Goal: Feedback & Contribution: Leave review/rating

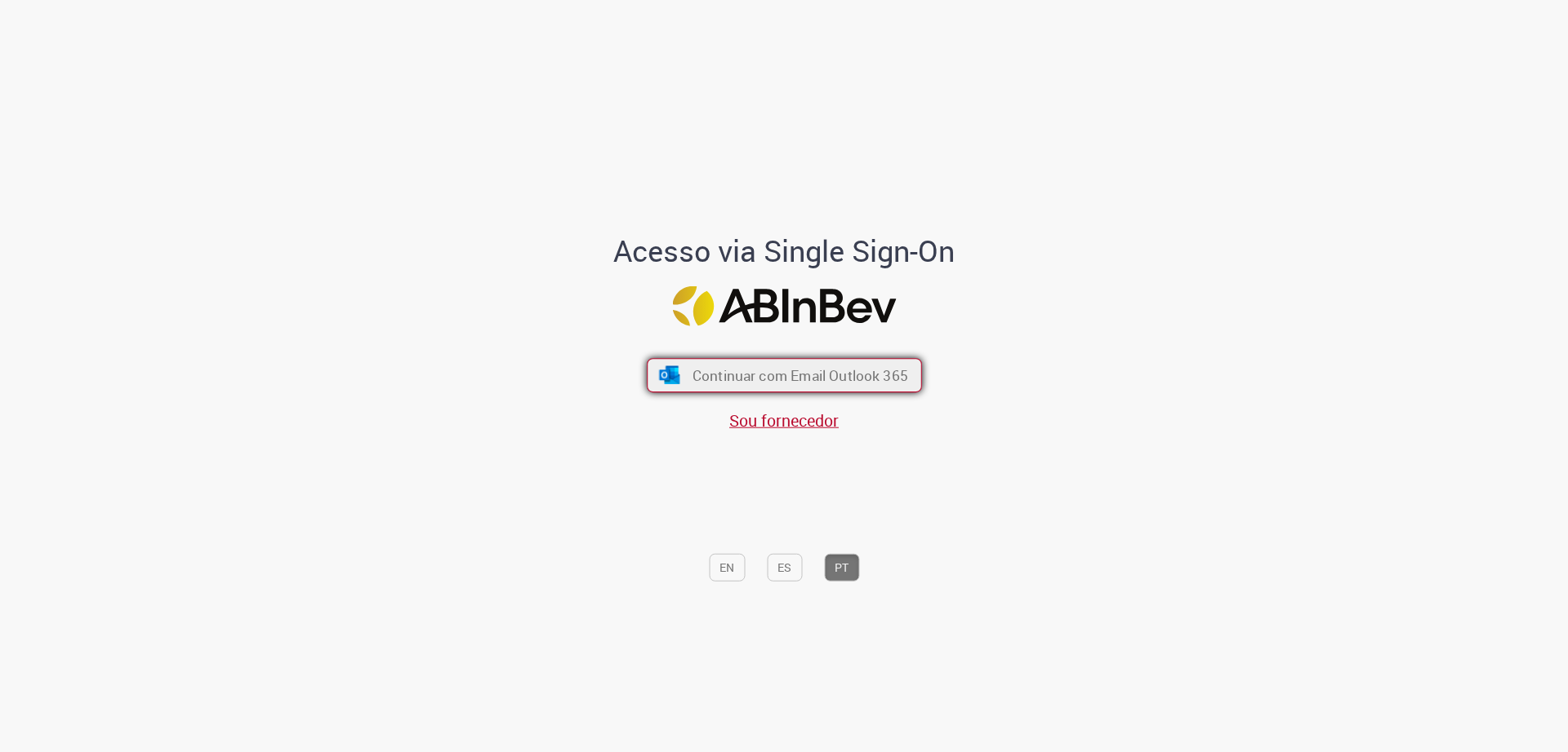
click at [887, 380] on span "Continuar com Email Outlook 365" at bounding box center [799, 375] width 216 height 19
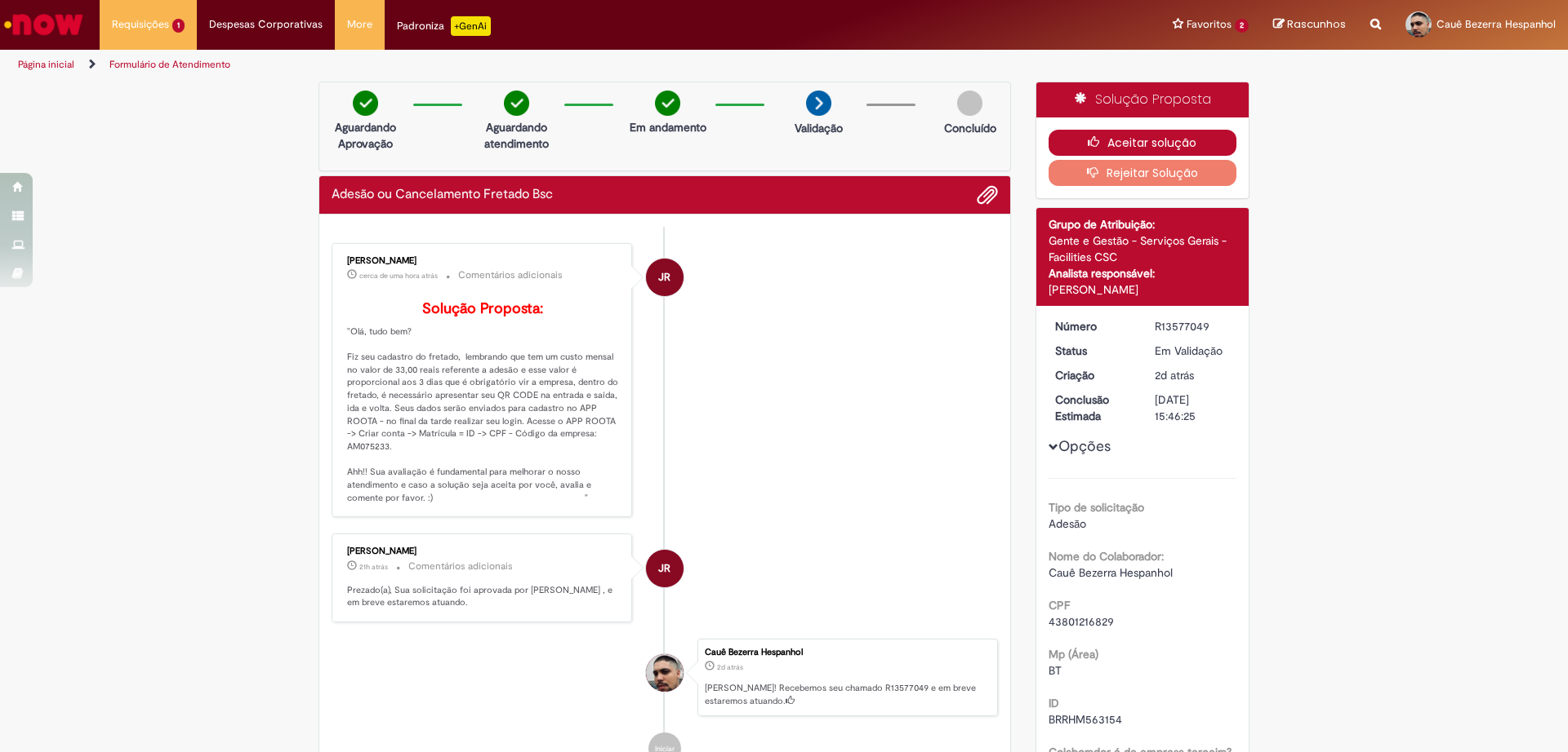
click at [1133, 146] on button "Aceitar solução" at bounding box center [1143, 142] width 189 height 26
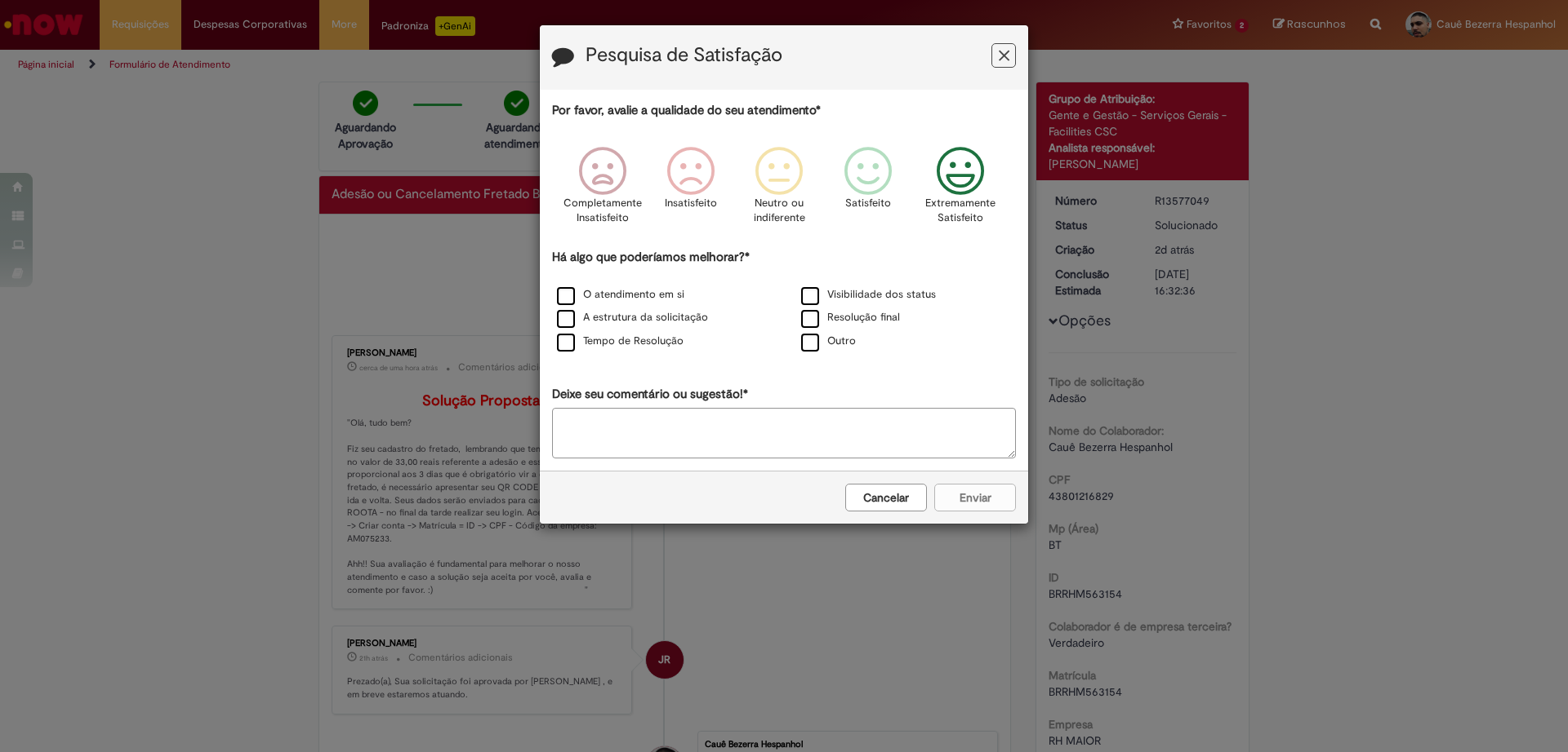
click at [957, 178] on icon "Feedback" at bounding box center [961, 171] width 61 height 49
click at [592, 297] on label "O atendimento em si" at bounding box center [620, 295] width 127 height 15
click at [598, 316] on label "A estrutura da solicitação" at bounding box center [632, 318] width 151 height 15
click at [839, 292] on label "Visibilidade dos status" at bounding box center [868, 295] width 135 height 15
click at [848, 312] on label "Resolução final" at bounding box center [850, 318] width 98 height 15
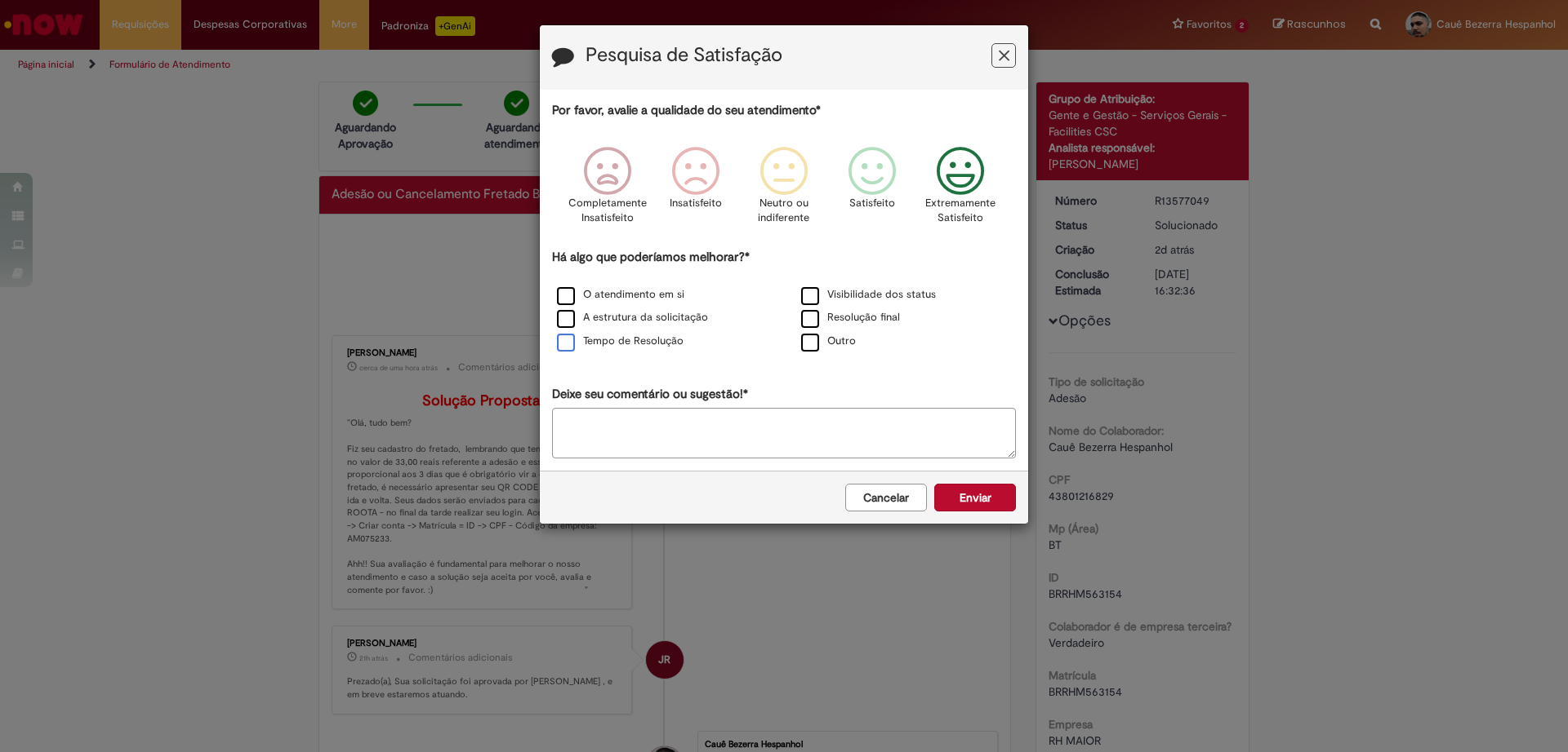
click at [595, 343] on label "Tempo de Resolução" at bounding box center [620, 342] width 127 height 15
click at [990, 500] on button "Enviar" at bounding box center [975, 497] width 82 height 28
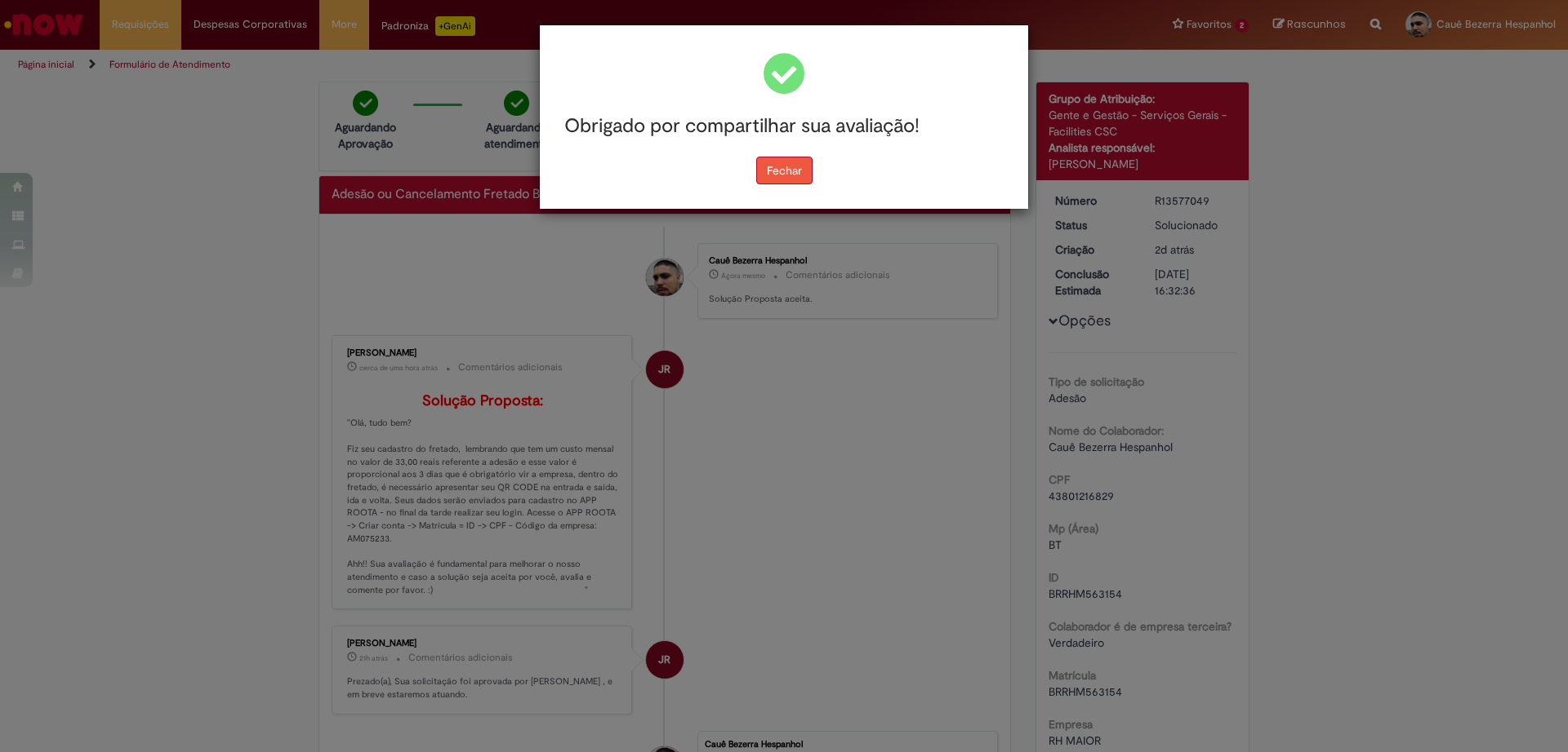
click at [788, 170] on button "Fechar" at bounding box center [784, 170] width 56 height 28
